Goal: Find specific page/section: Find specific page/section

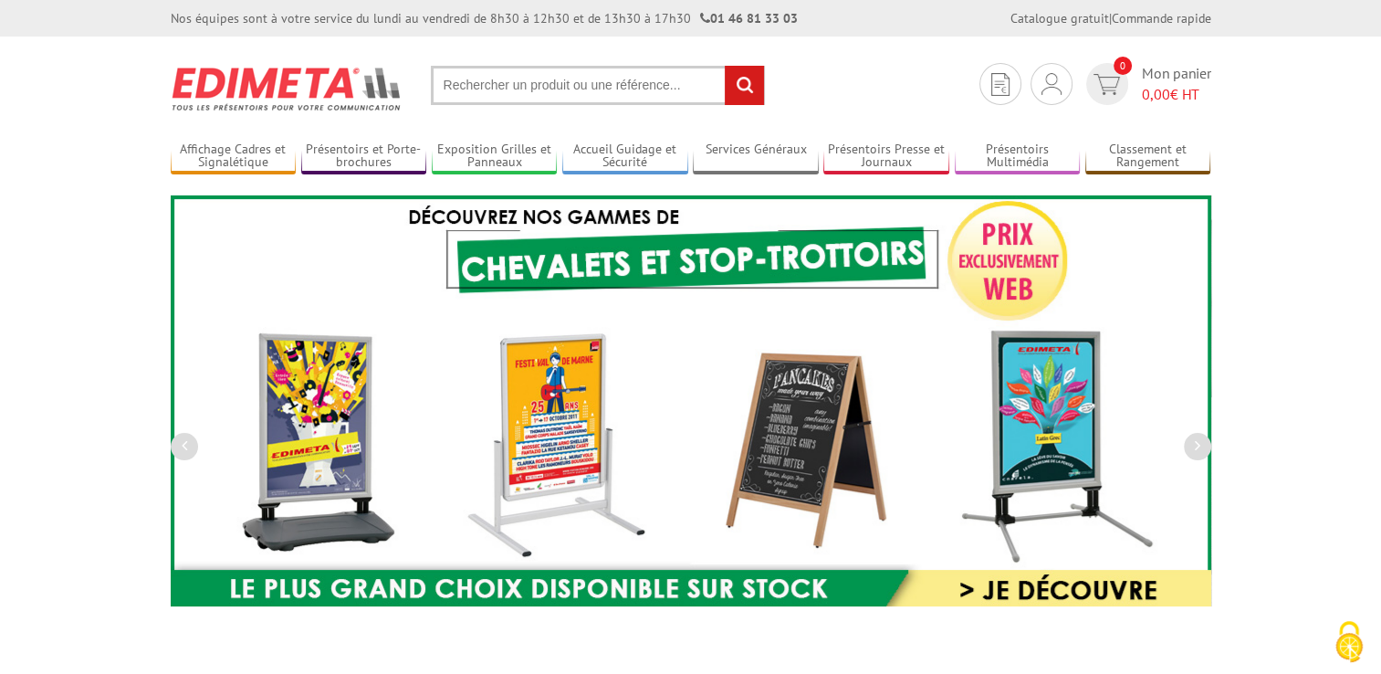
click at [599, 88] on input "text" at bounding box center [598, 85] width 334 height 39
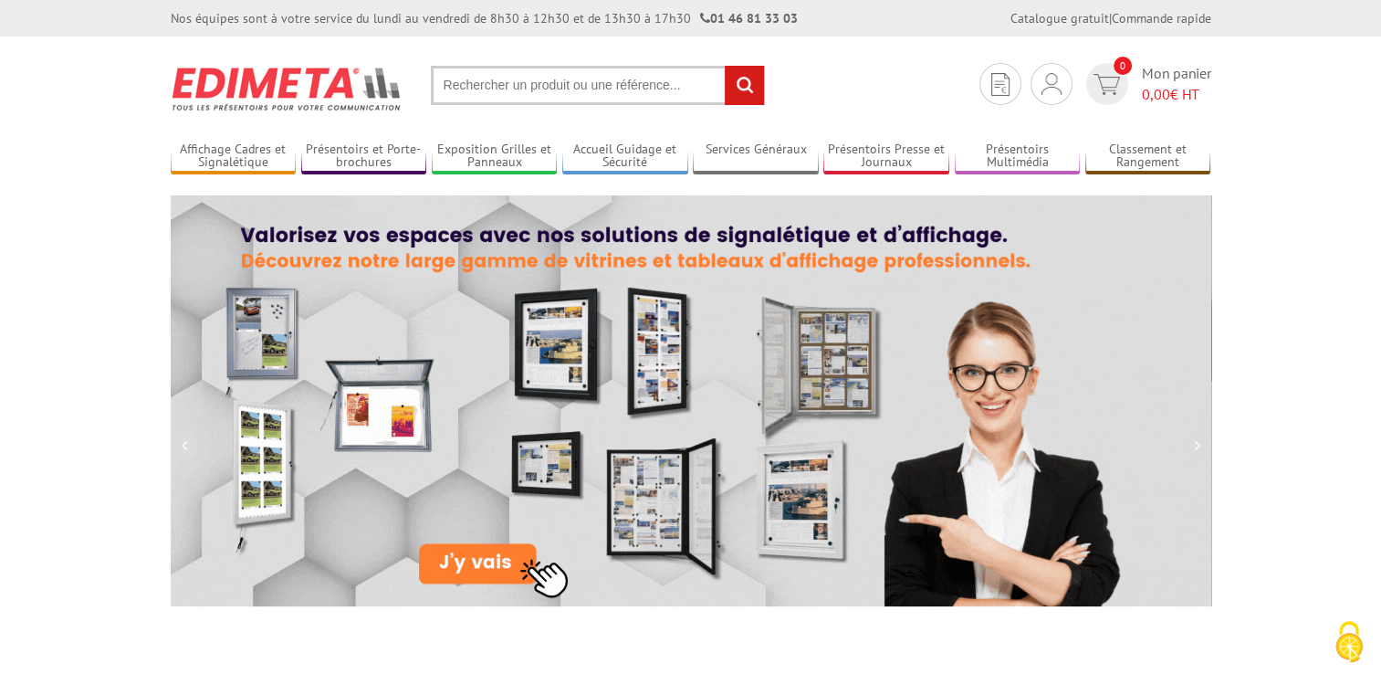
click at [603, 83] on input "text" at bounding box center [598, 85] width 334 height 39
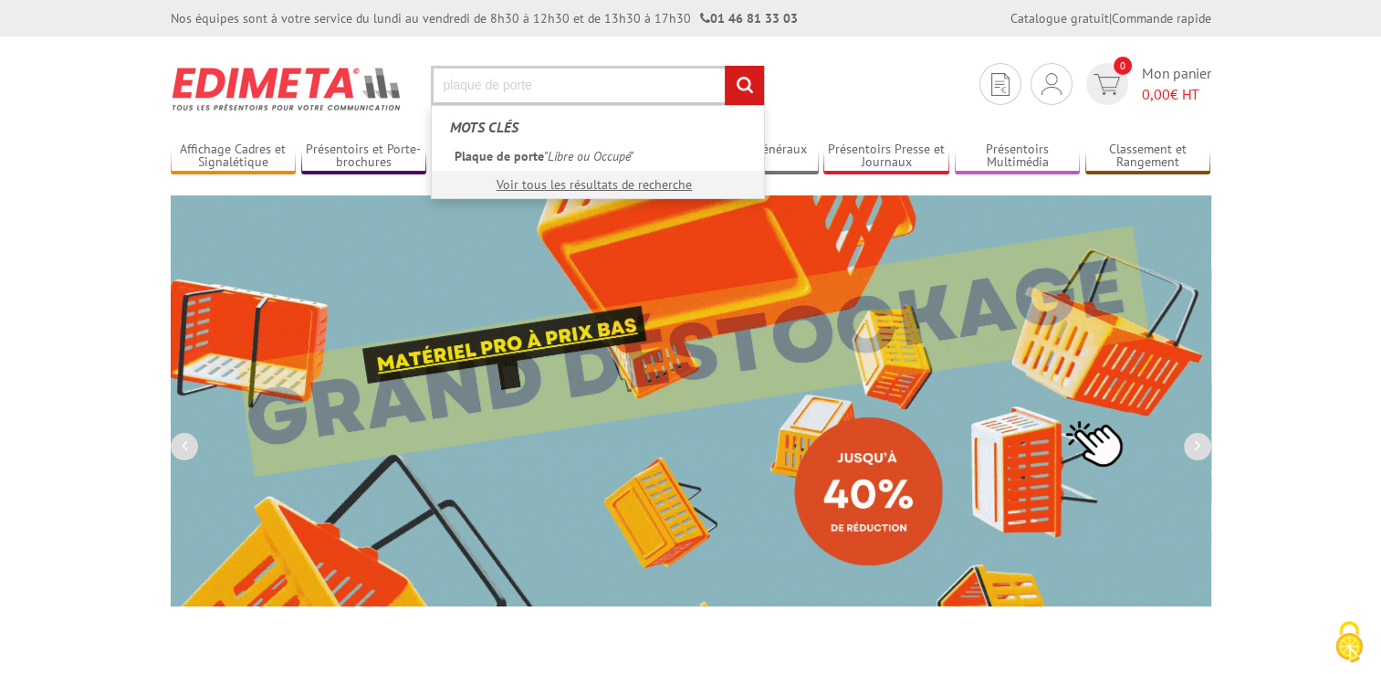
type input "plaque de porte"
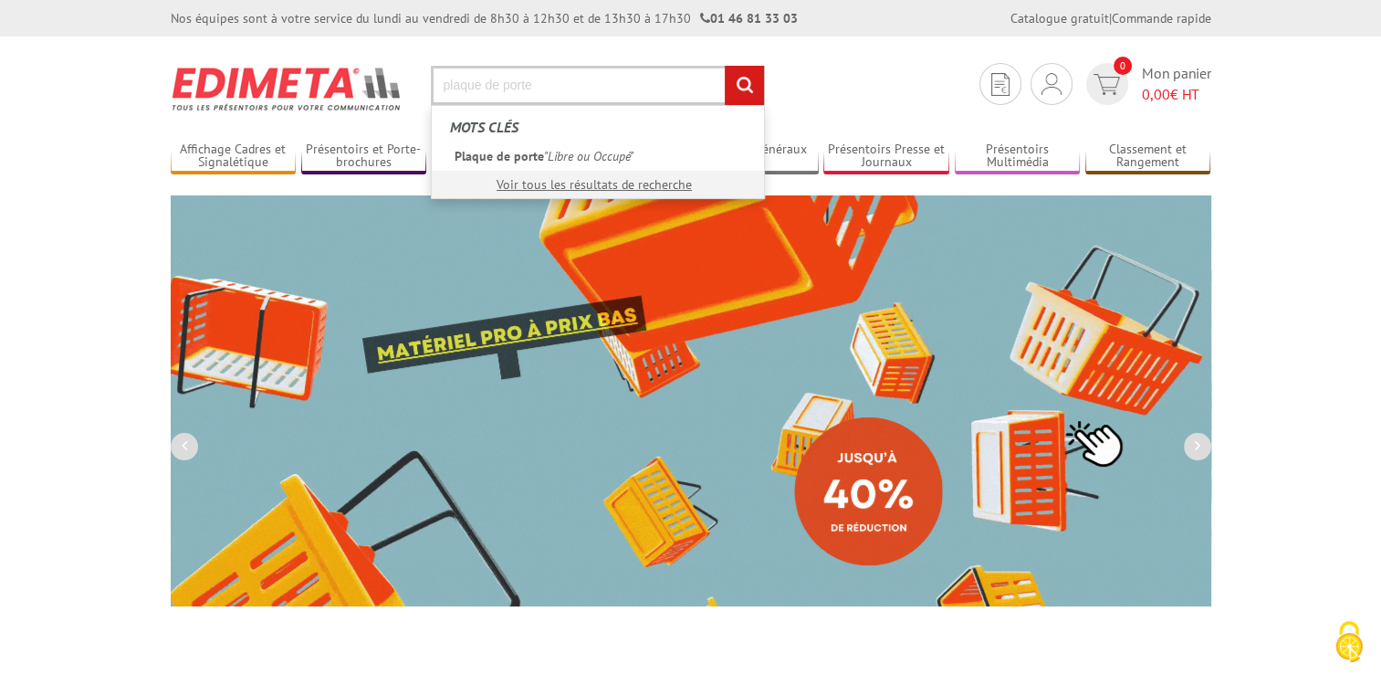
click at [725, 66] on input "rechercher" at bounding box center [744, 85] width 39 height 39
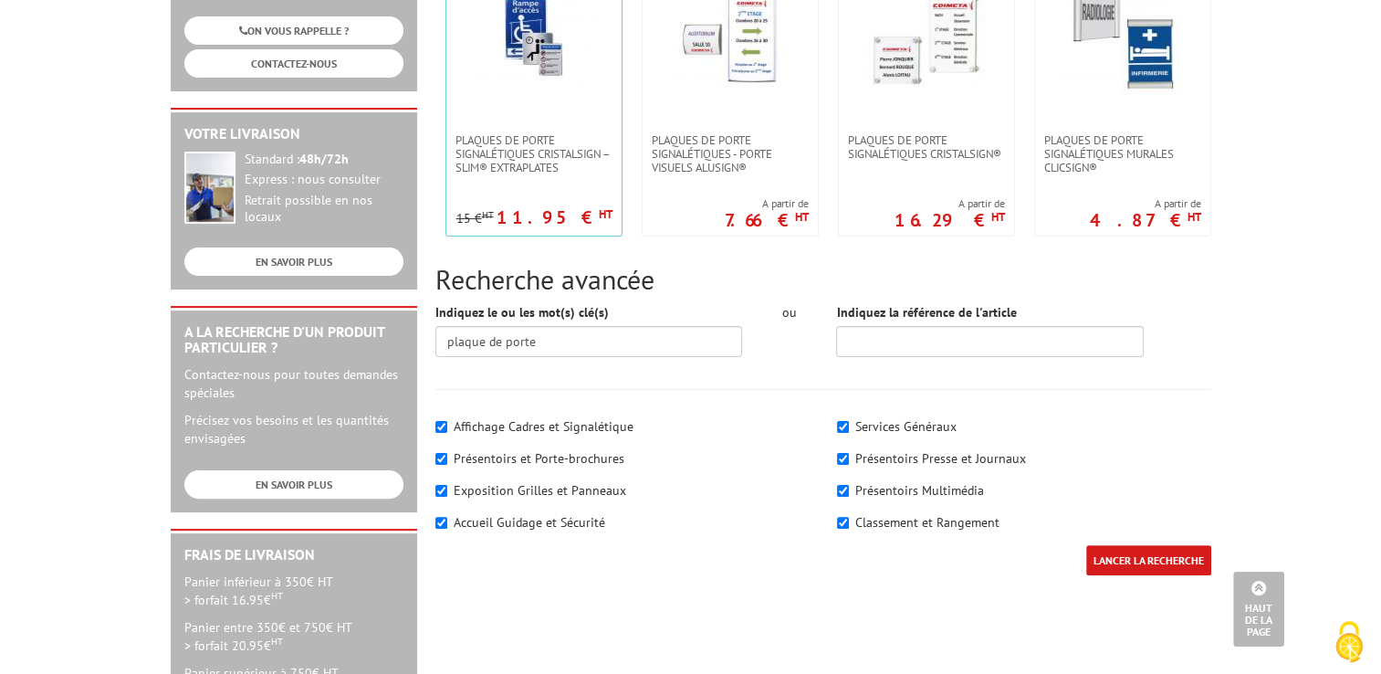
scroll to position [183, 0]
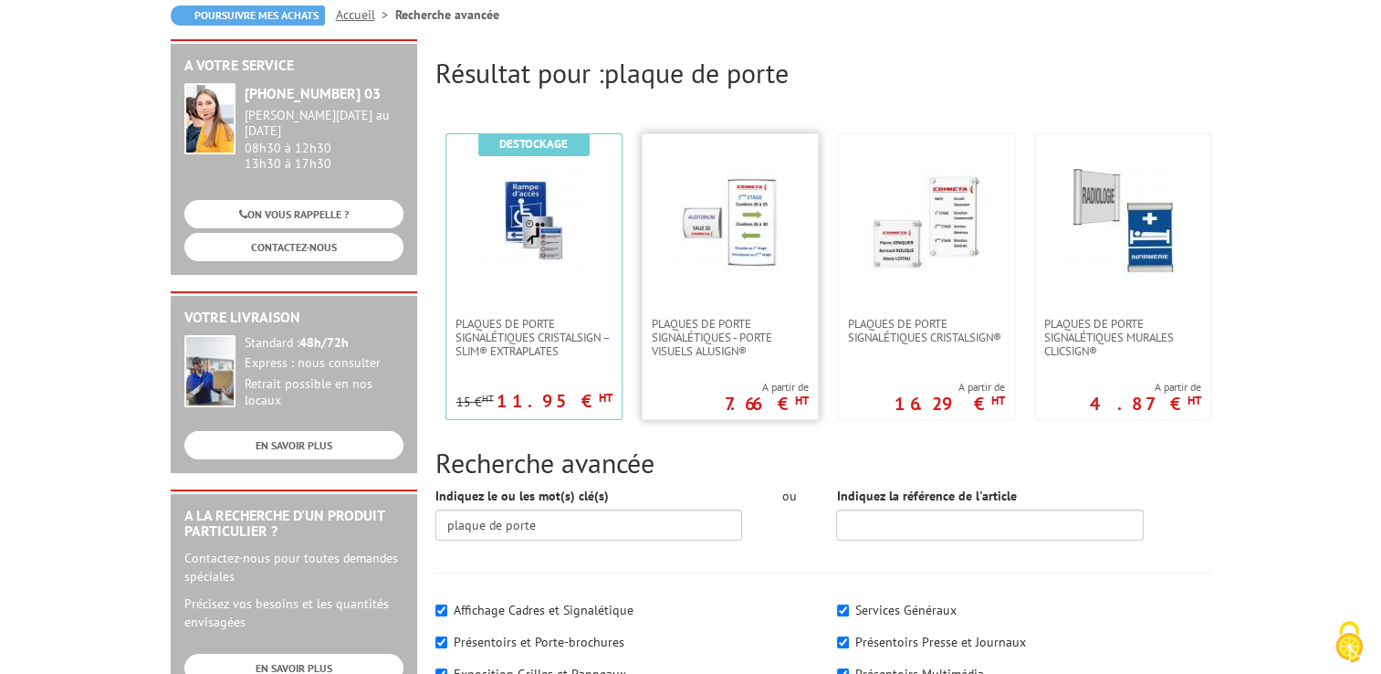
click at [770, 268] on img at bounding box center [730, 221] width 119 height 119
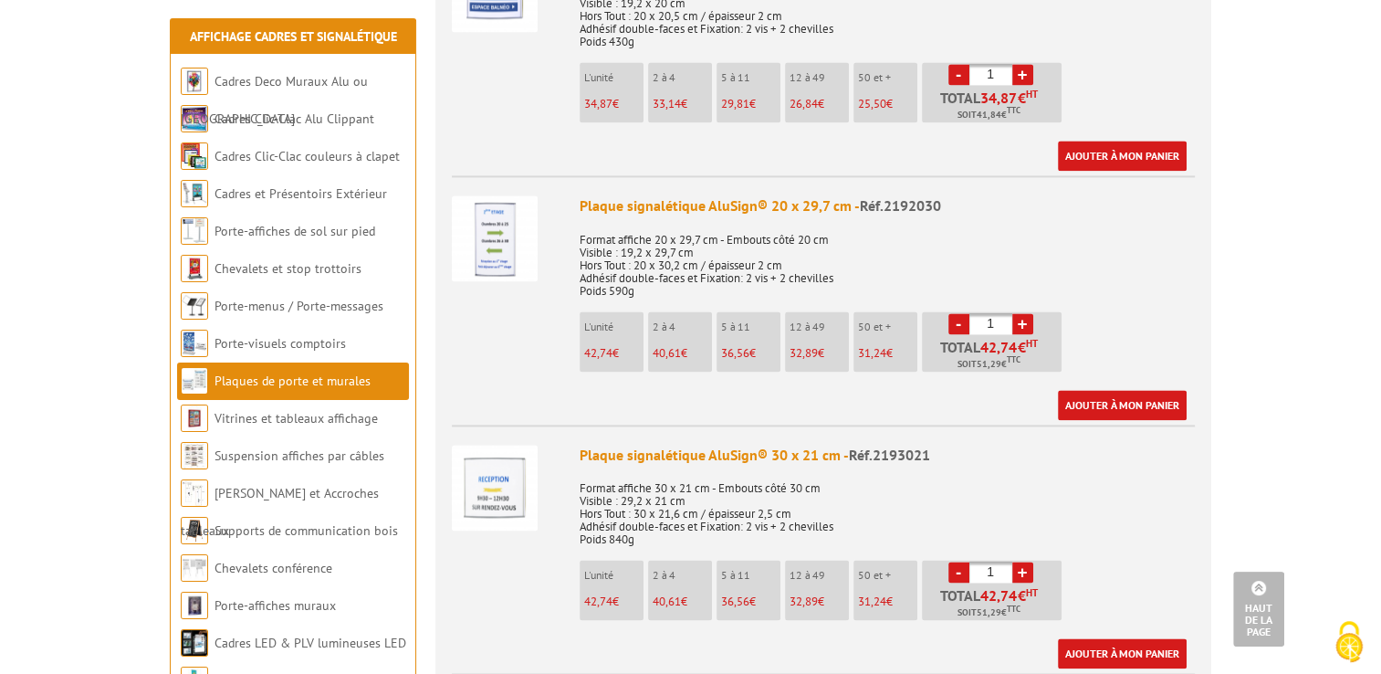
scroll to position [2556, 0]
